Goal: Task Accomplishment & Management: Complete application form

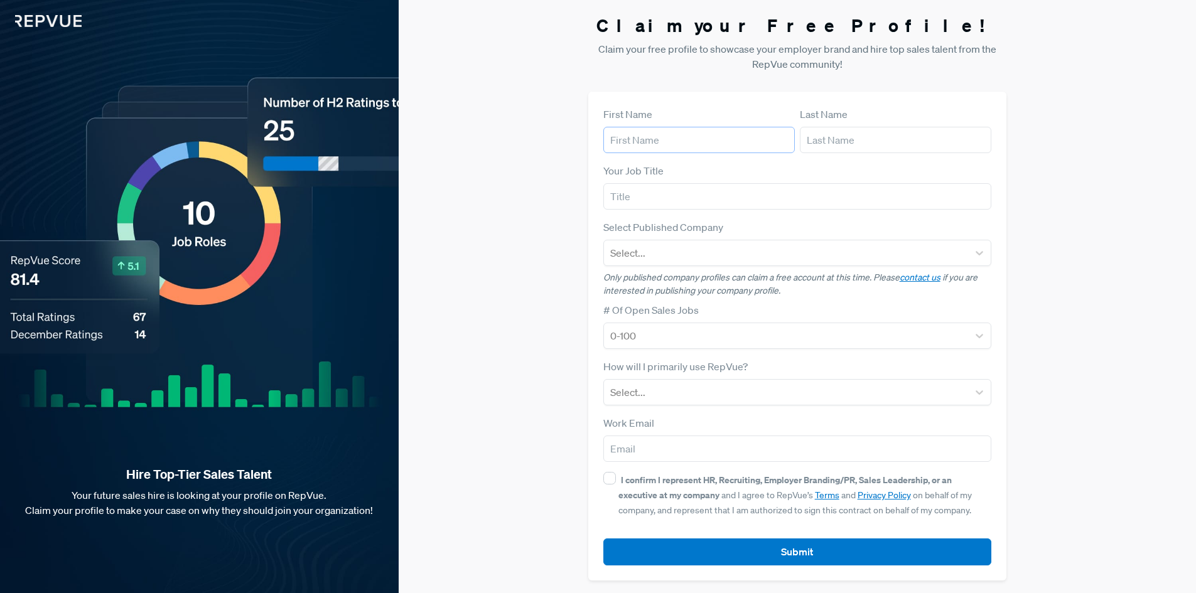
click at [643, 147] on input "text" at bounding box center [699, 140] width 192 height 26
type input "[PERSON_NAME]"
type input "[PERSON_NAME][EMAIL_ADDRESS][PERSON_NAME][DOMAIN_NAME]"
click at [644, 193] on input "text" at bounding box center [797, 196] width 389 height 26
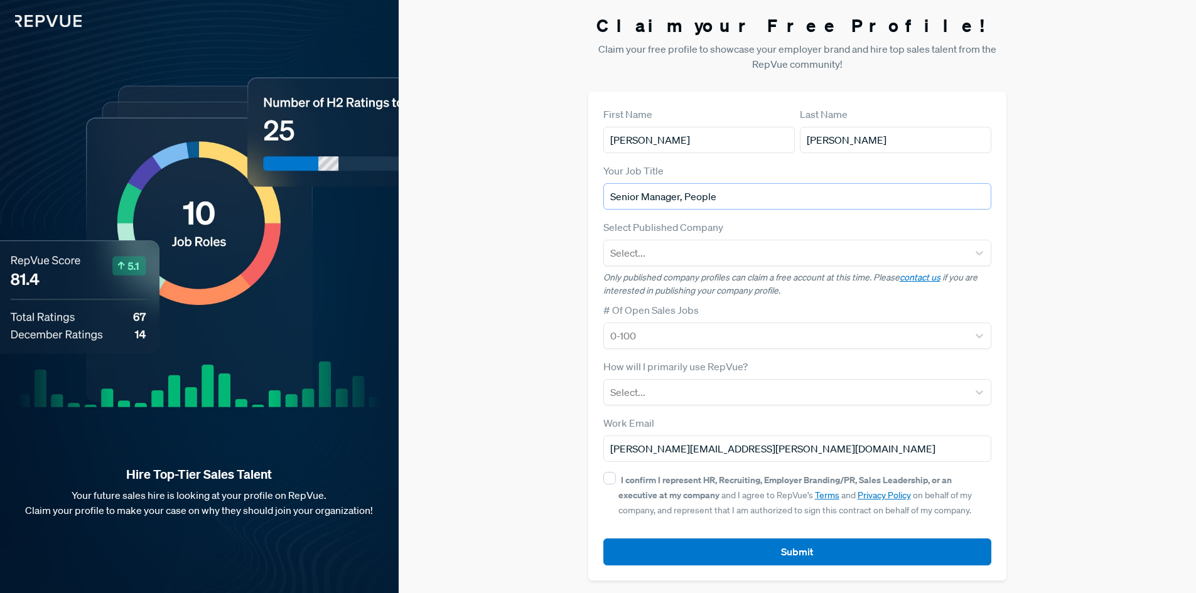
type input "Senior Manager, People"
click at [700, 262] on div "Select..." at bounding box center [786, 253] width 365 height 23
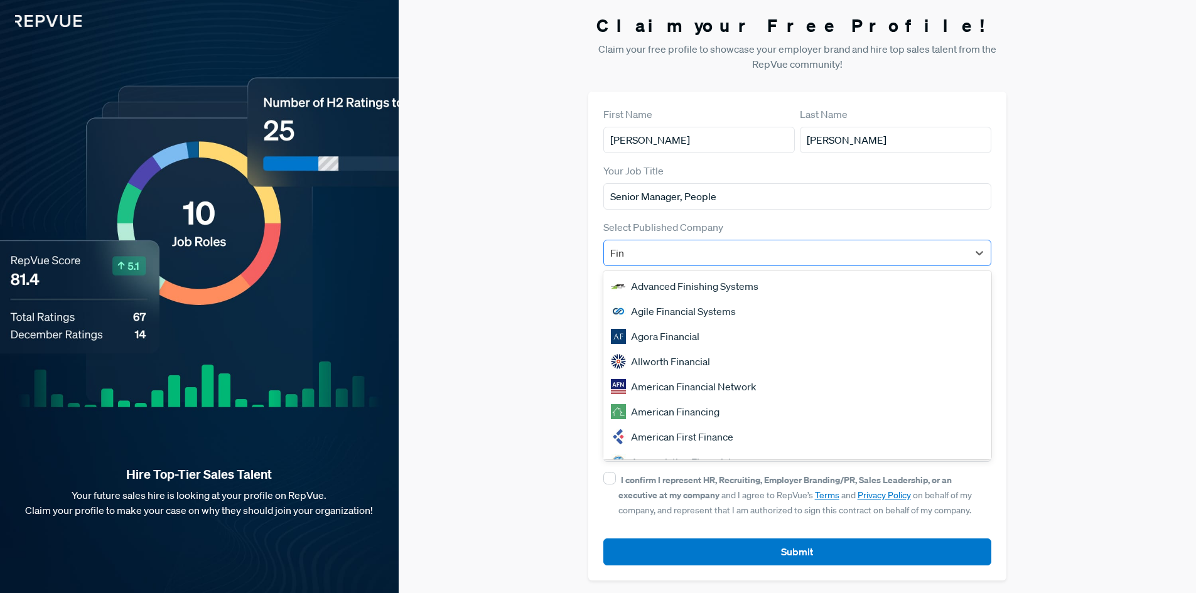
type input "Finq"
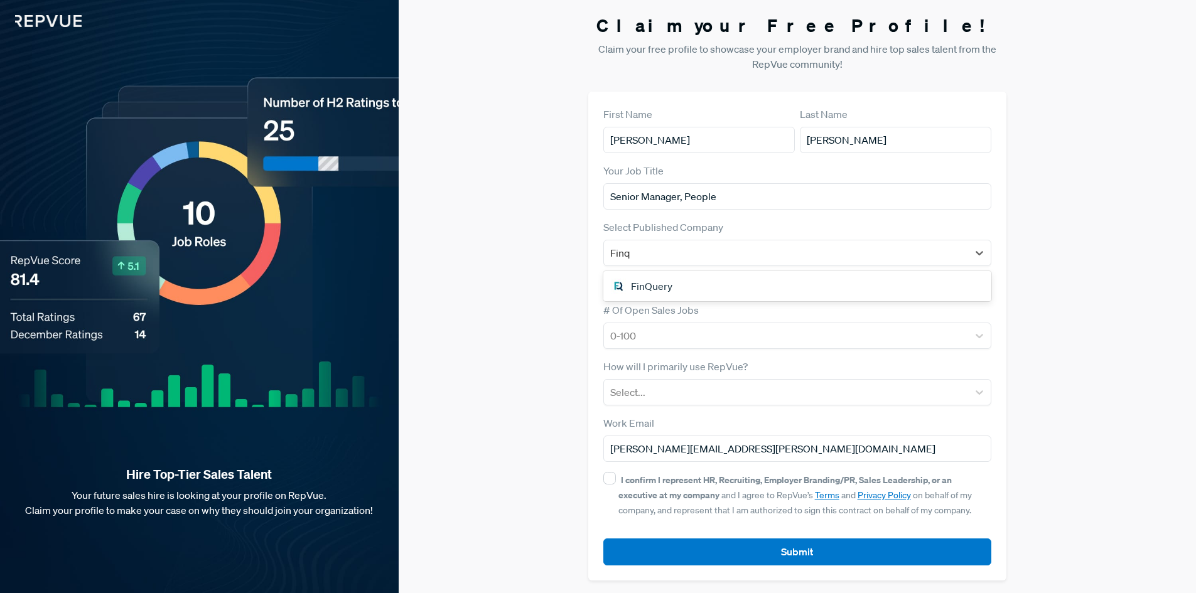
click at [700, 278] on div "FinQuery" at bounding box center [797, 286] width 389 height 25
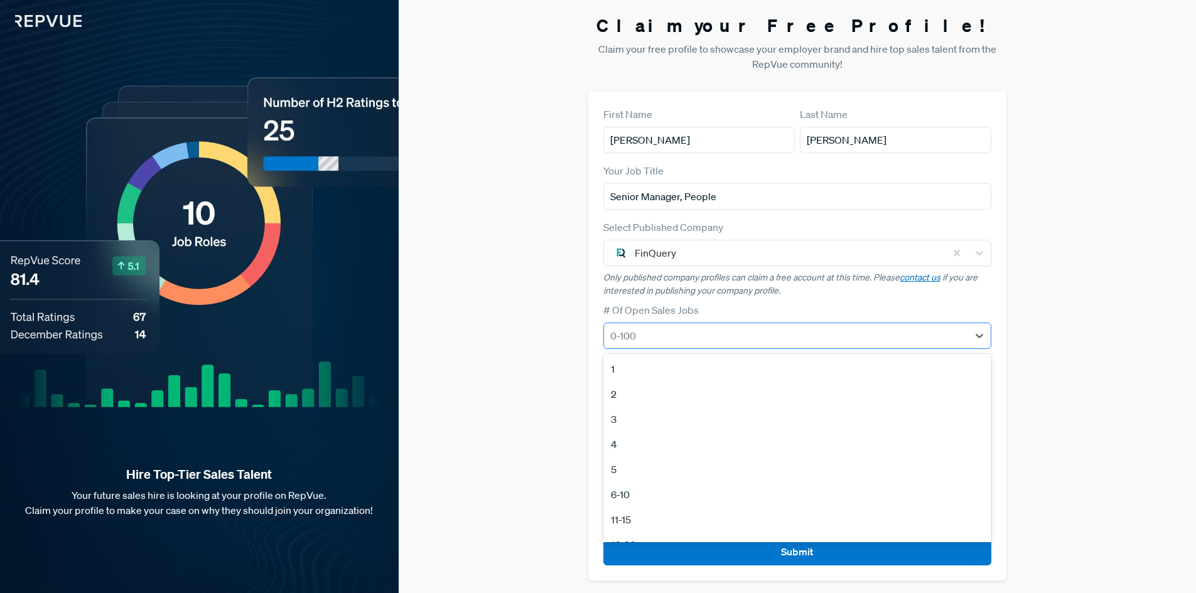
click at [678, 333] on div at bounding box center [786, 336] width 352 height 18
click at [649, 392] on div "2" at bounding box center [797, 394] width 389 height 25
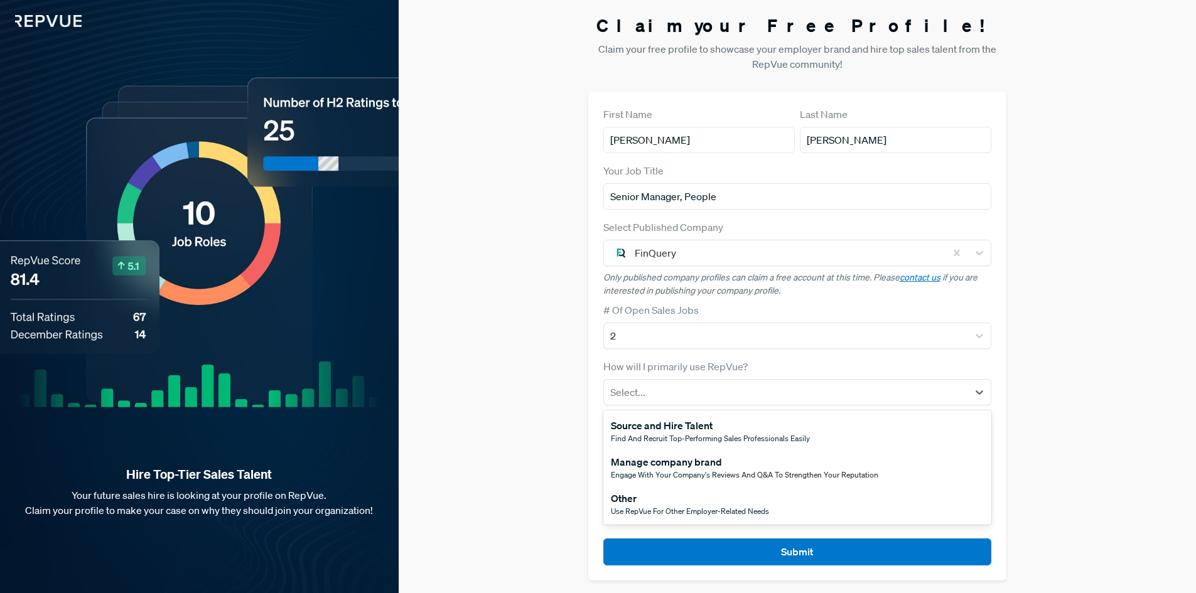
click at [649, 392] on div at bounding box center [786, 393] width 352 height 18
click at [666, 459] on div "Manage company brand" at bounding box center [744, 462] width 267 height 15
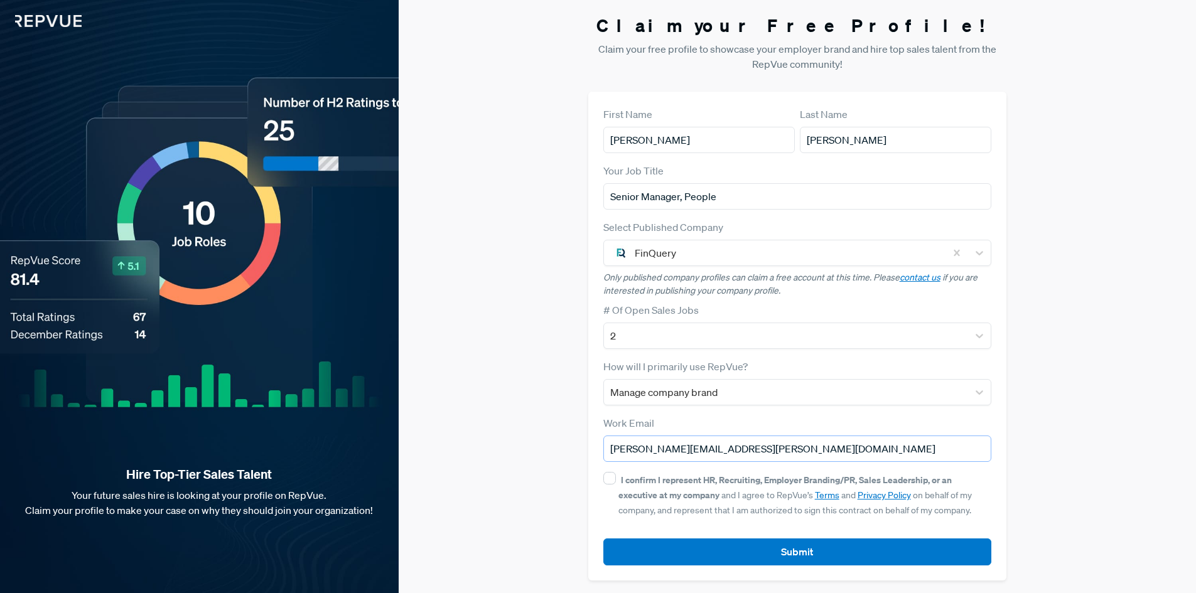
click at [647, 450] on input "[PERSON_NAME][EMAIL_ADDRESS][PERSON_NAME][DOMAIN_NAME]" at bounding box center [797, 449] width 389 height 26
type input "[PERSON_NAME][EMAIL_ADDRESS][PERSON_NAME][DOMAIN_NAME]"
click at [581, 476] on div "Claim your Free Profile! Claim your free profile to showcase your employer bran…" at bounding box center [797, 298] width 797 height 596
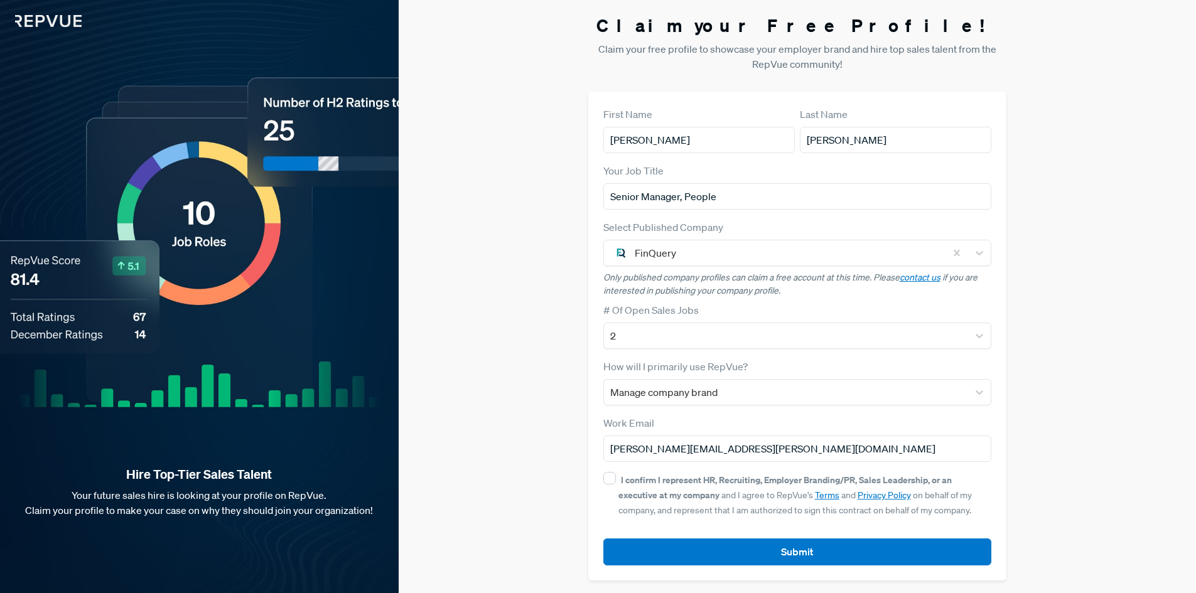
click at [600, 477] on div "First Name [PERSON_NAME] Last Name [PERSON_NAME] Your Job Title Senior Manager,…" at bounding box center [797, 336] width 419 height 489
click at [614, 473] on div "I confirm I represent HR, Recruiting, Employer Branding/PR, Sales Leadership, o…" at bounding box center [797, 494] width 389 height 45
click at [613, 478] on input "I confirm I represent HR, Recruiting, Employer Branding/PR, Sales Leadership, o…" at bounding box center [609, 478] width 13 height 13
checkbox input "true"
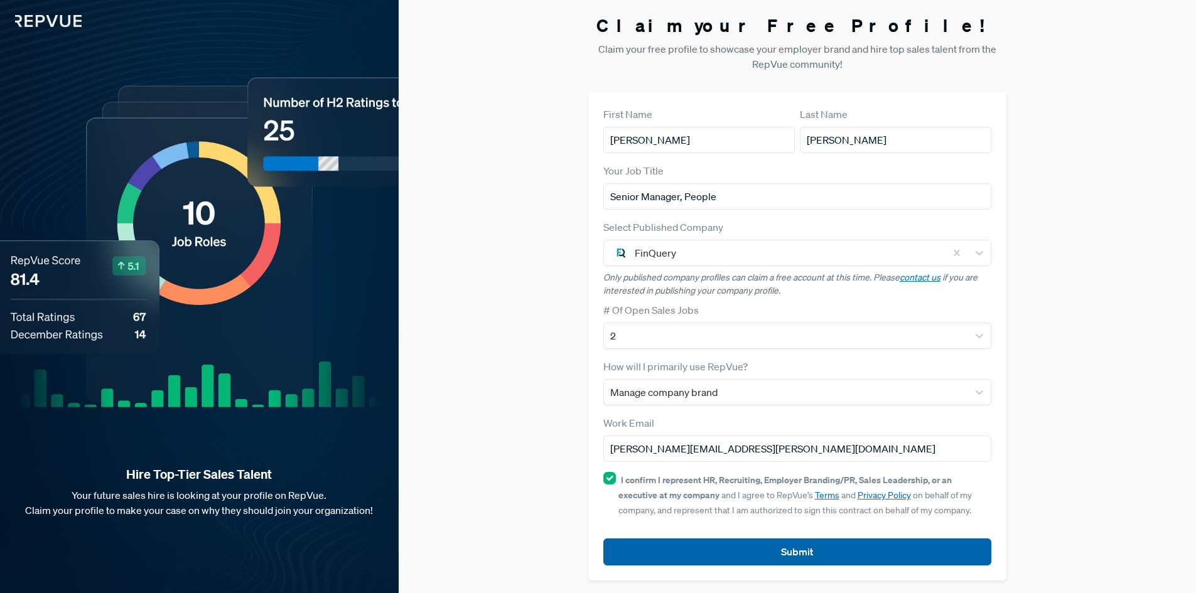
click at [670, 553] on button "Submit" at bounding box center [797, 552] width 389 height 27
